Goal: Book appointment/travel/reservation

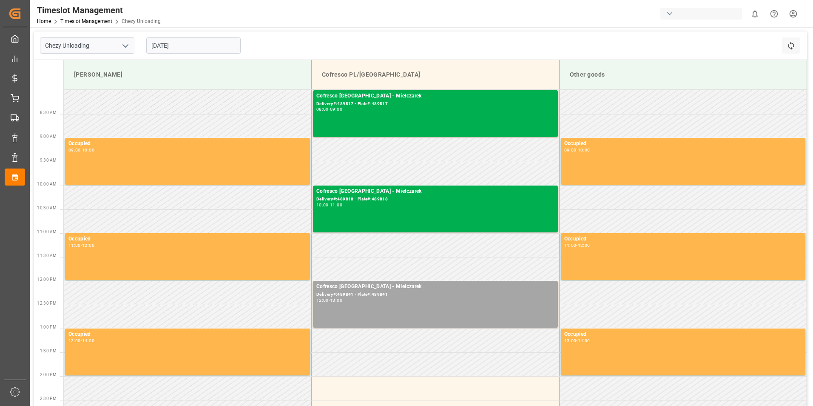
click at [193, 43] on input "[DATE]" at bounding box center [193, 45] width 94 height 16
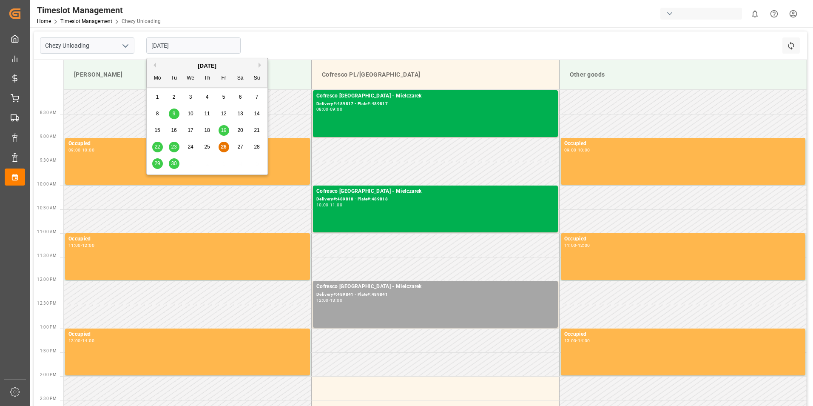
click at [174, 162] on span "30" at bounding box center [174, 163] width 6 height 6
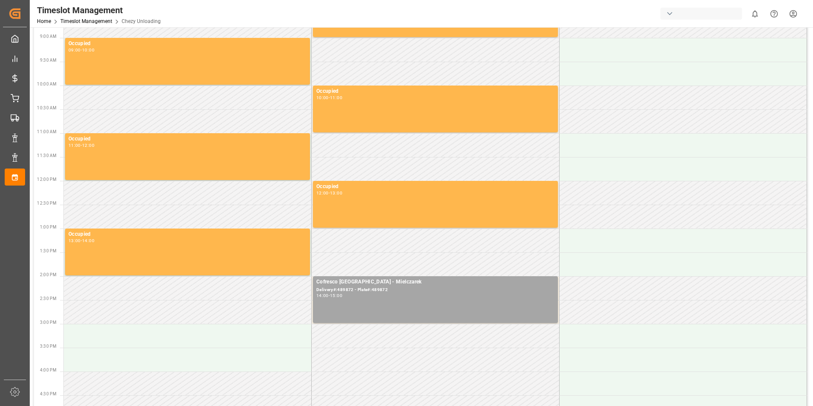
scroll to position [85, 0]
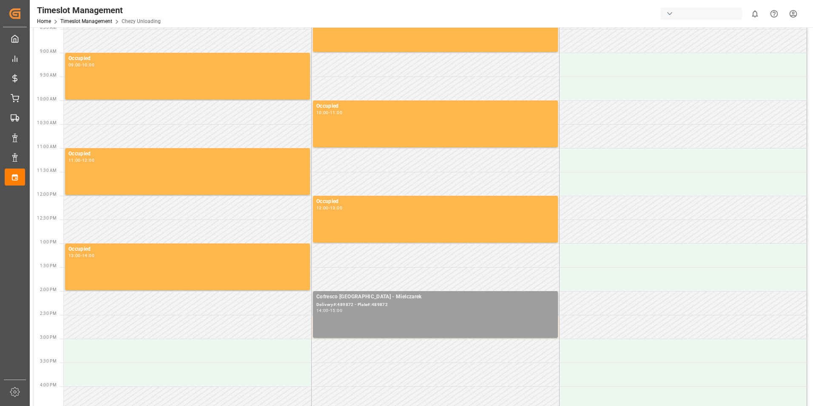
click at [396, 312] on div "14:00 - 15:00" at bounding box center [435, 310] width 238 height 5
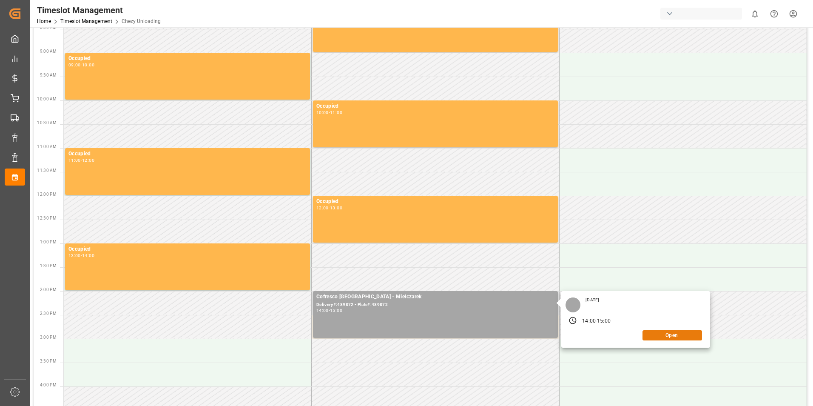
click at [672, 335] on button "Open" at bounding box center [673, 335] width 60 height 10
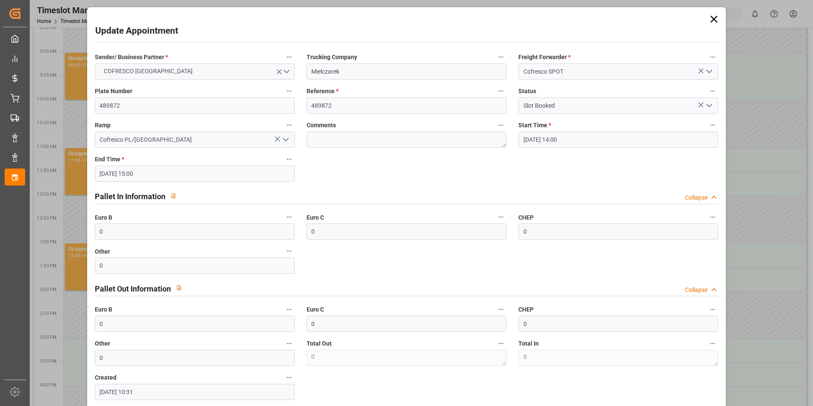
click at [713, 18] on icon at bounding box center [714, 19] width 7 height 7
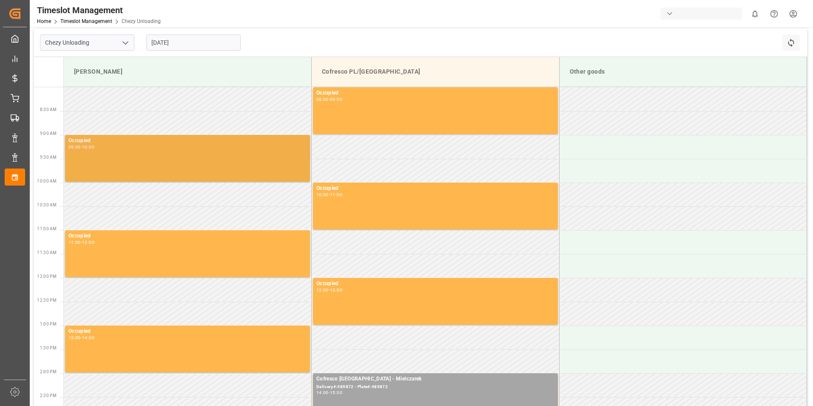
scroll to position [0, 0]
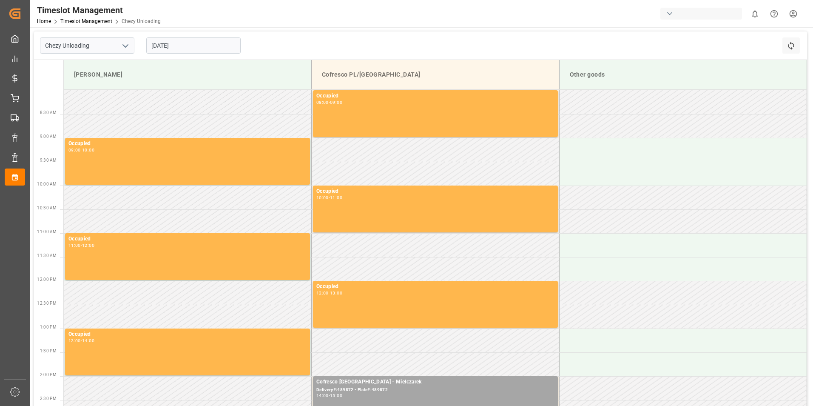
click at [211, 47] on input "[DATE]" at bounding box center [193, 45] width 94 height 16
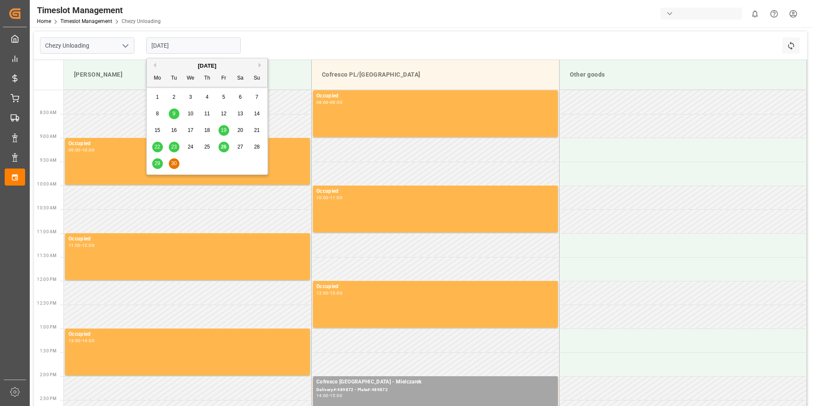
click at [259, 65] on button "Next Month" at bounding box center [261, 65] width 5 height 5
click at [204, 97] on div "2" at bounding box center [207, 97] width 11 height 10
type input "[DATE]"
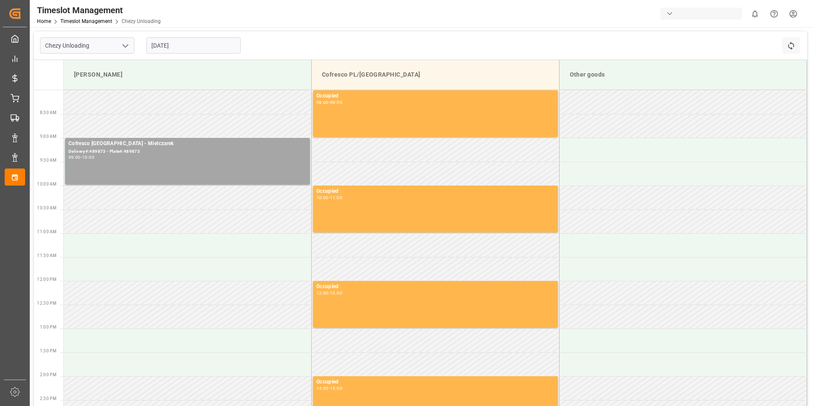
scroll to position [43, 0]
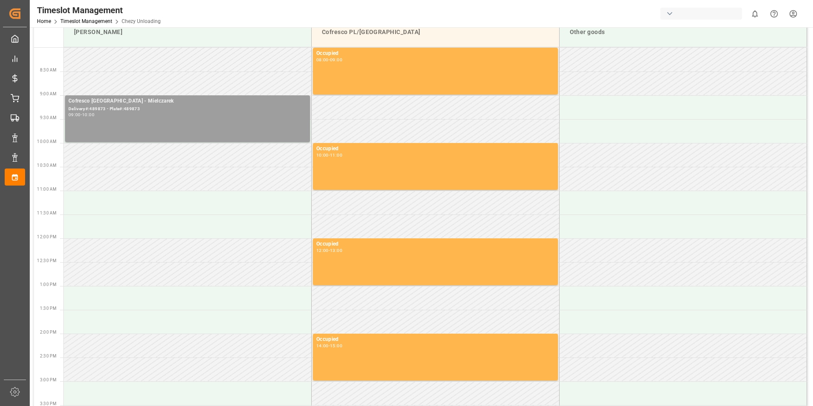
click at [165, 117] on div "09:00 - 10:00" at bounding box center [187, 115] width 238 height 5
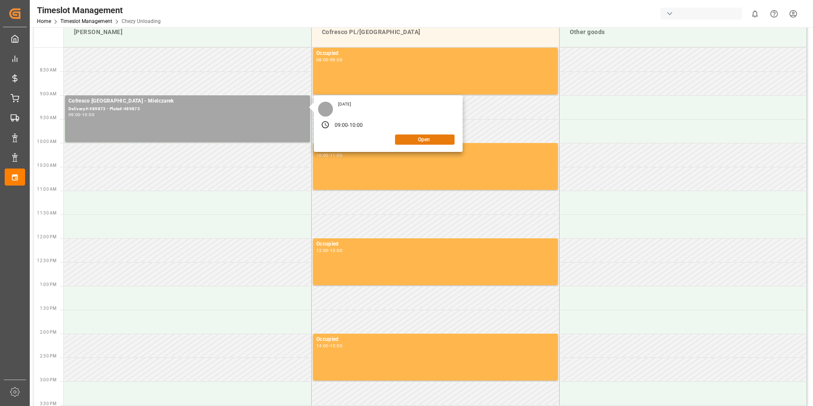
click at [411, 140] on button "Open" at bounding box center [425, 139] width 60 height 10
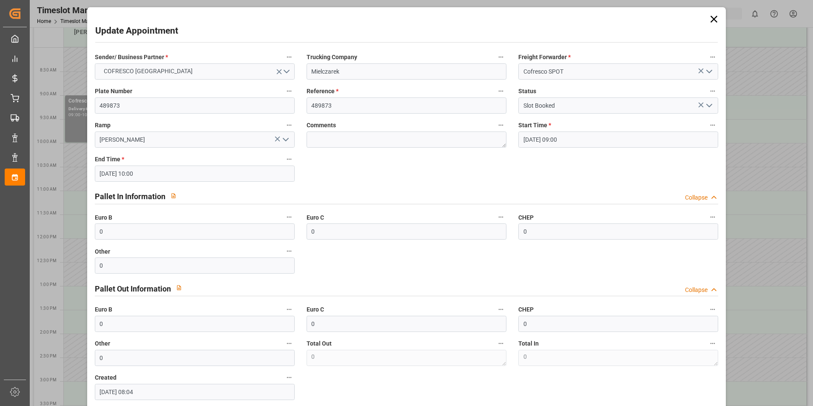
click at [709, 19] on icon at bounding box center [714, 19] width 12 height 12
